Goal: Find specific page/section: Find specific page/section

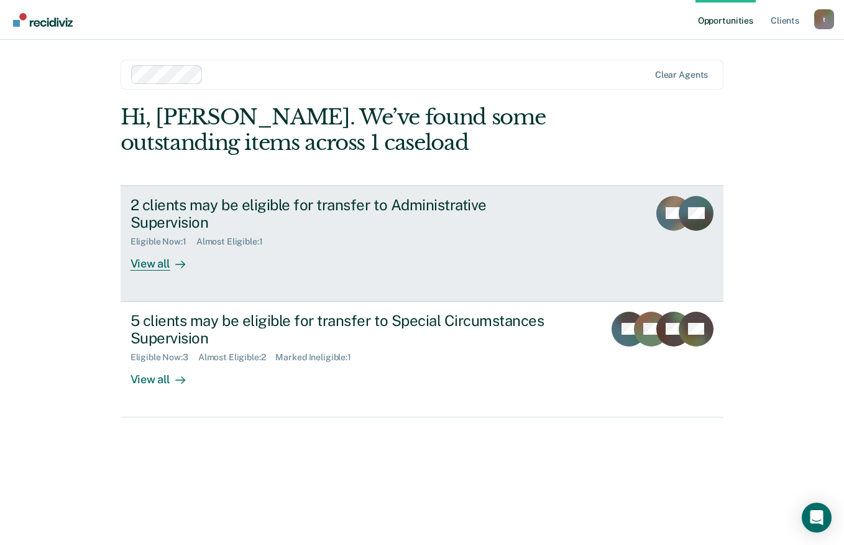
click at [170, 257] on div at bounding box center [177, 264] width 15 height 14
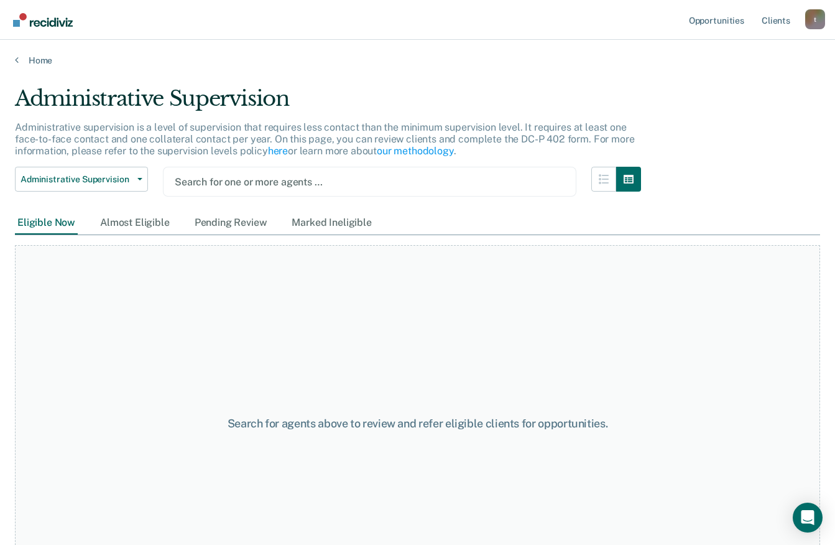
click at [80, 223] on div "Eligible Now Almost Eligible Pending Review Marked Ineligible" at bounding box center [194, 222] width 359 height 23
click at [69, 226] on div "Eligible Now" at bounding box center [46, 222] width 63 height 23
click at [136, 229] on div "Almost Eligible" at bounding box center [135, 222] width 75 height 23
click at [211, 227] on div "Pending Review" at bounding box center [231, 222] width 78 height 23
click at [227, 173] on div "Search for one or more agents …" at bounding box center [369, 181] width 392 height 17
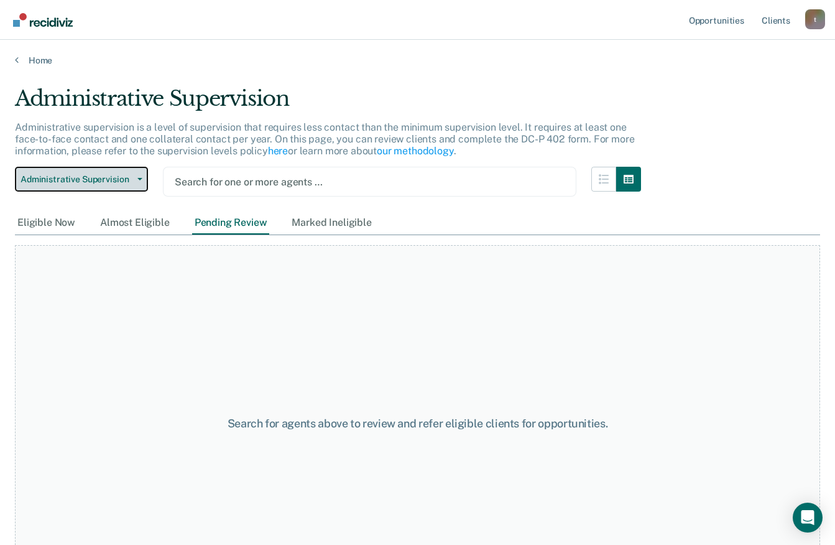
click at [102, 182] on span "Administrative Supervision" at bounding box center [77, 179] width 112 height 11
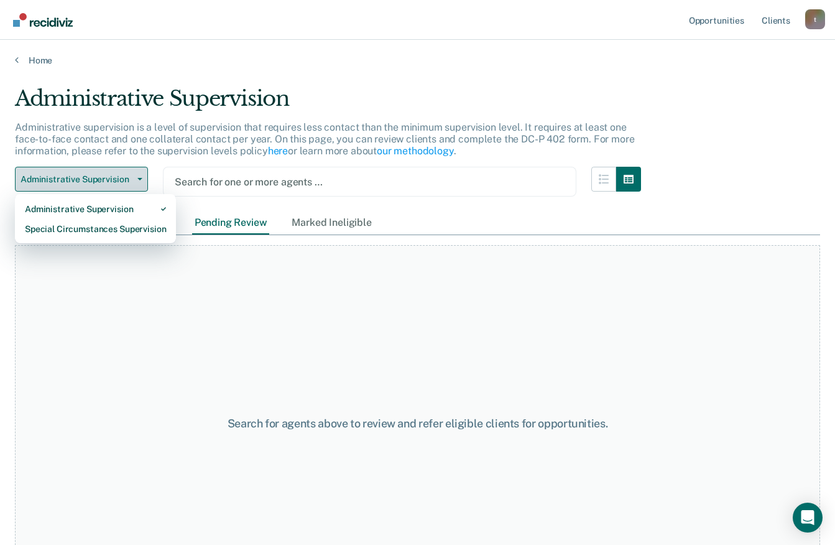
click at [102, 182] on span "Administrative Supervision" at bounding box center [77, 179] width 112 height 11
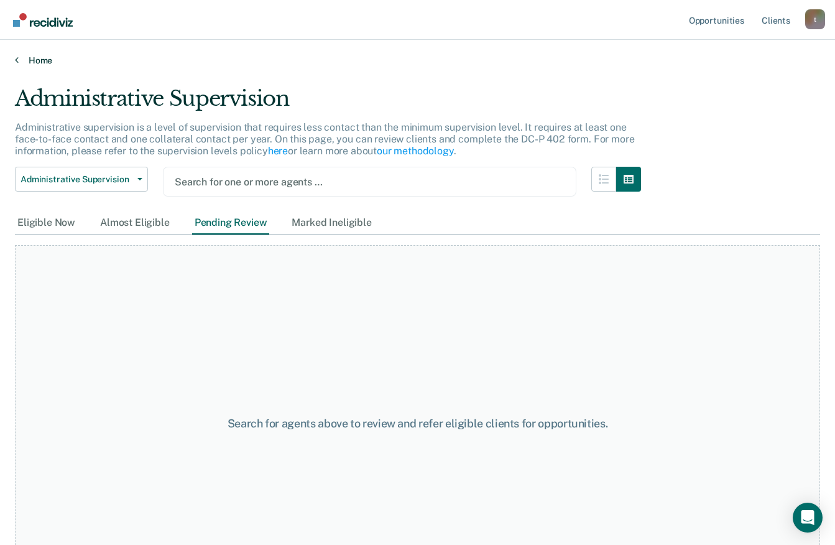
click at [52, 58] on link "Home" at bounding box center [417, 60] width 805 height 11
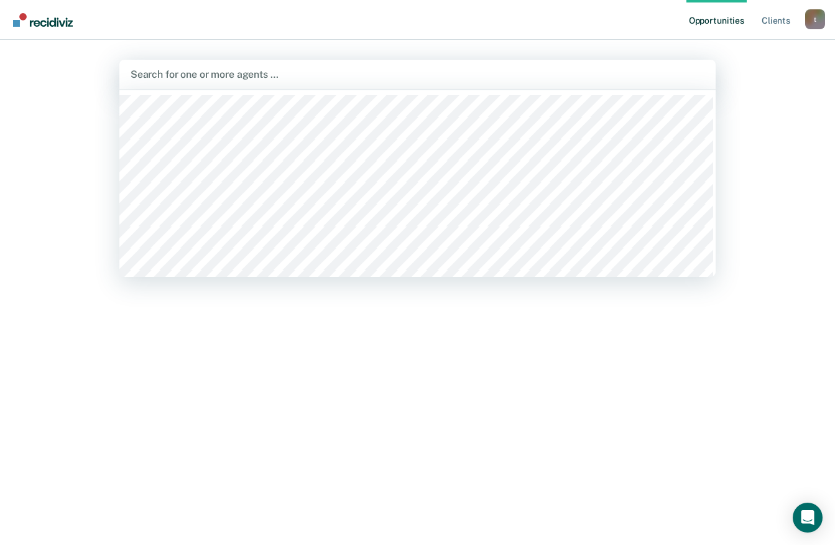
click at [300, 68] on div at bounding box center [418, 74] width 574 height 14
type input "die"
